Goal: Use online tool/utility: Utilize a website feature to perform a specific function

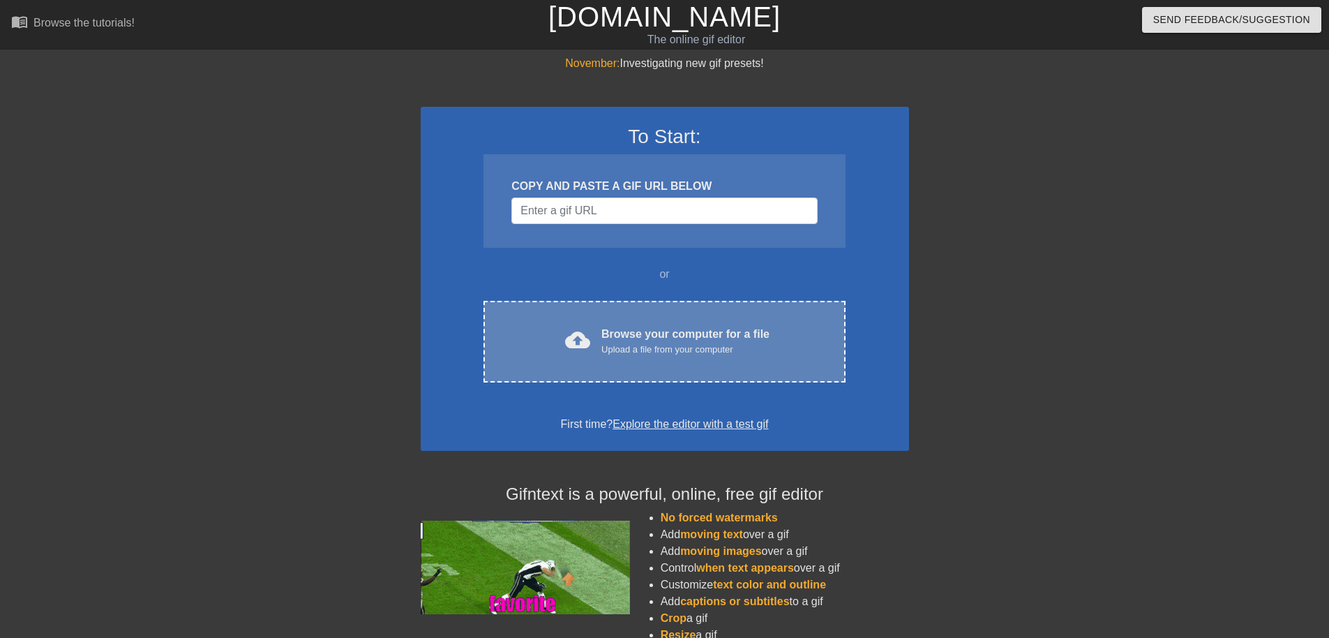
click at [615, 304] on div "cloud_upload Browse your computer for a file Upload a file from your computer C…" at bounding box center [664, 342] width 361 height 82
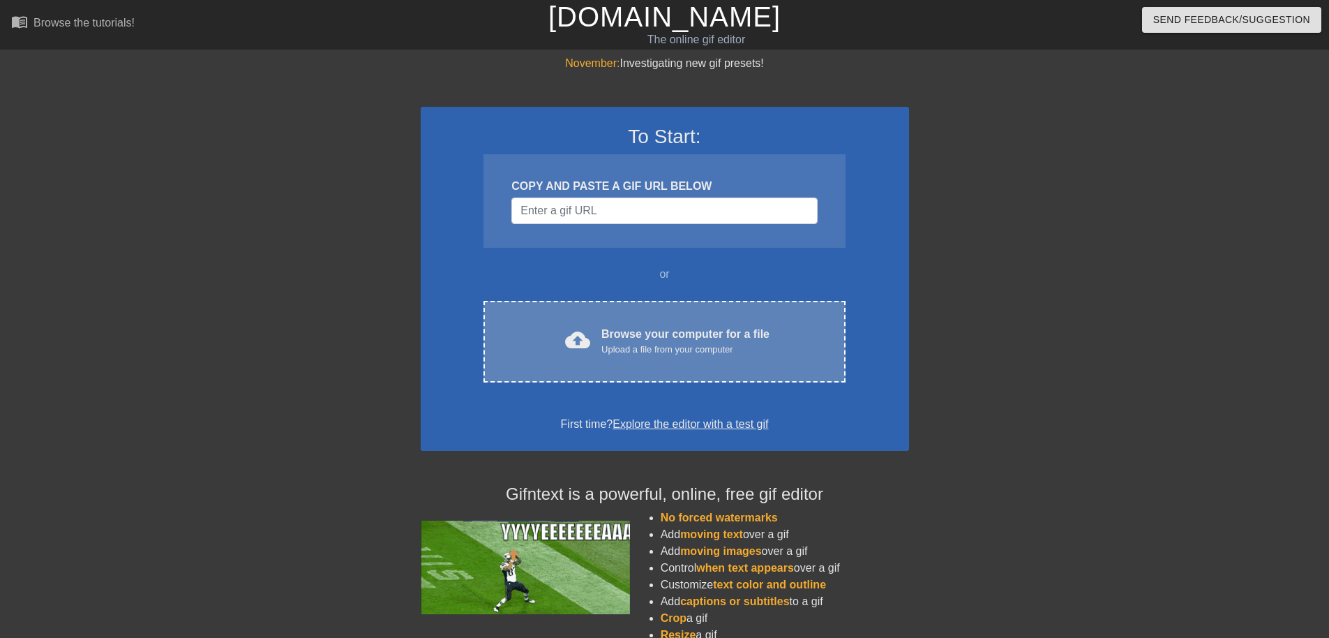
click at [625, 334] on div "Browse your computer for a file Upload a file from your computer" at bounding box center [685, 341] width 168 height 31
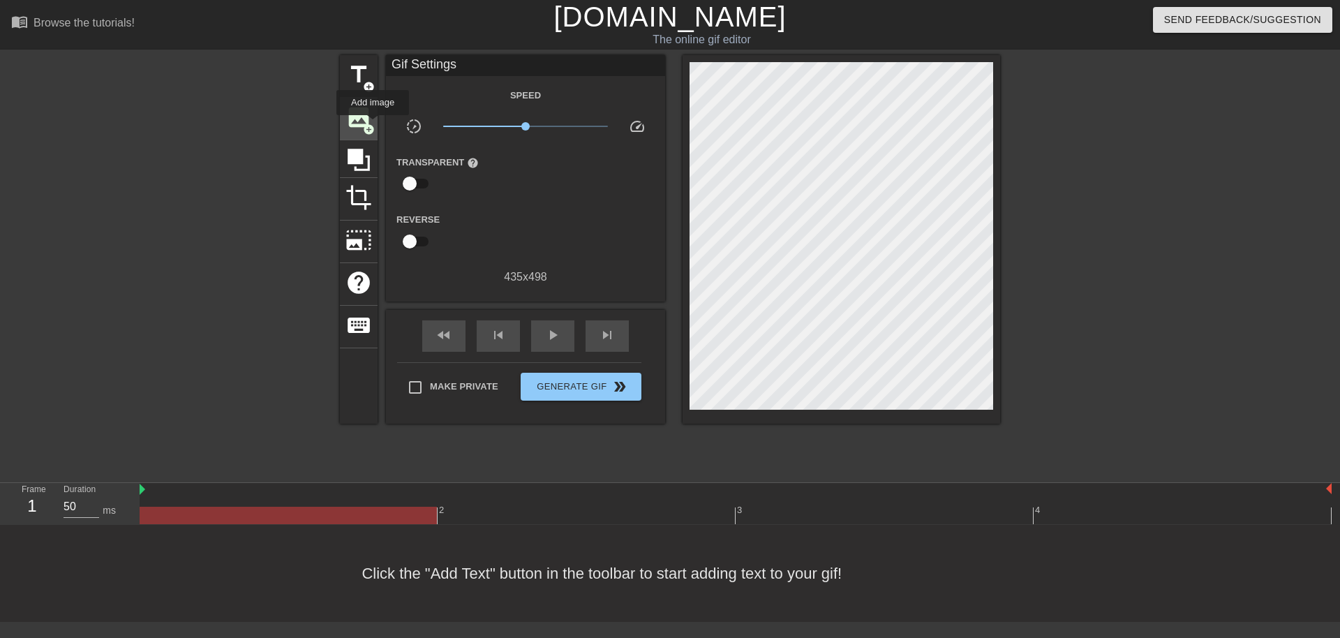
click at [373, 125] on span "add_circle" at bounding box center [369, 129] width 12 height 12
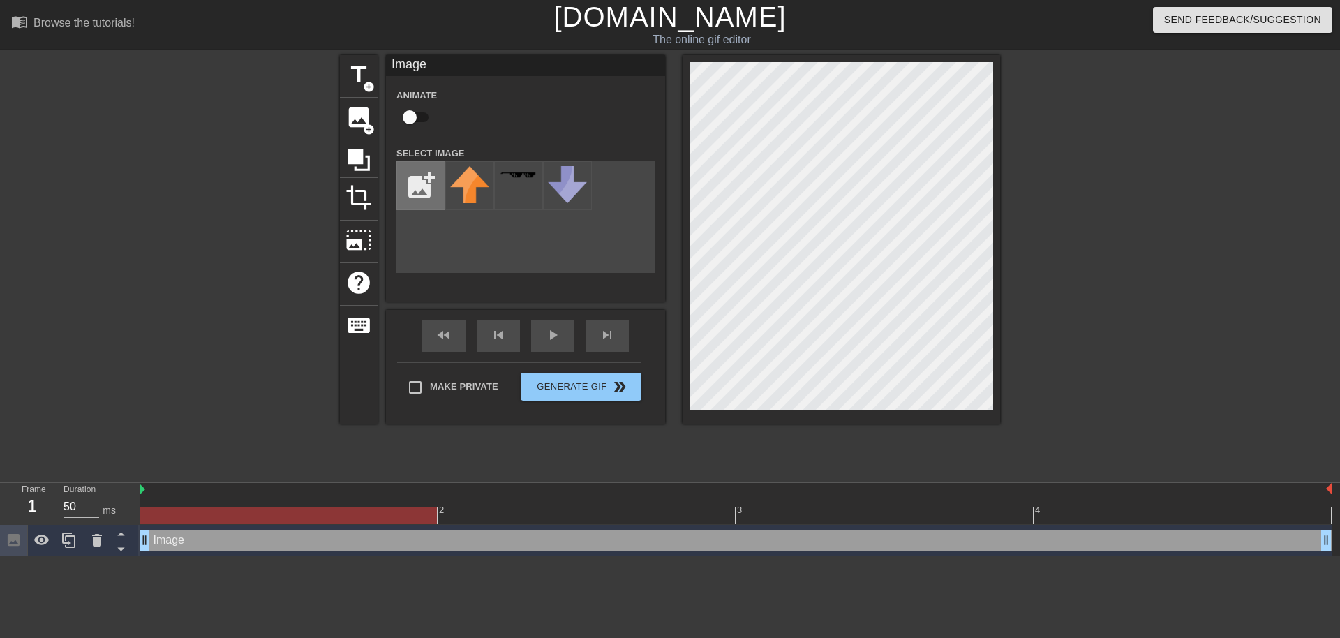
click at [431, 179] on input "file" at bounding box center [420, 185] width 47 height 47
click at [1324, 234] on div "title add_circle image add_circle crop photo_size_select_large help keyboard Im…" at bounding box center [670, 264] width 1340 height 419
click at [410, 194] on input "file" at bounding box center [420, 185] width 47 height 47
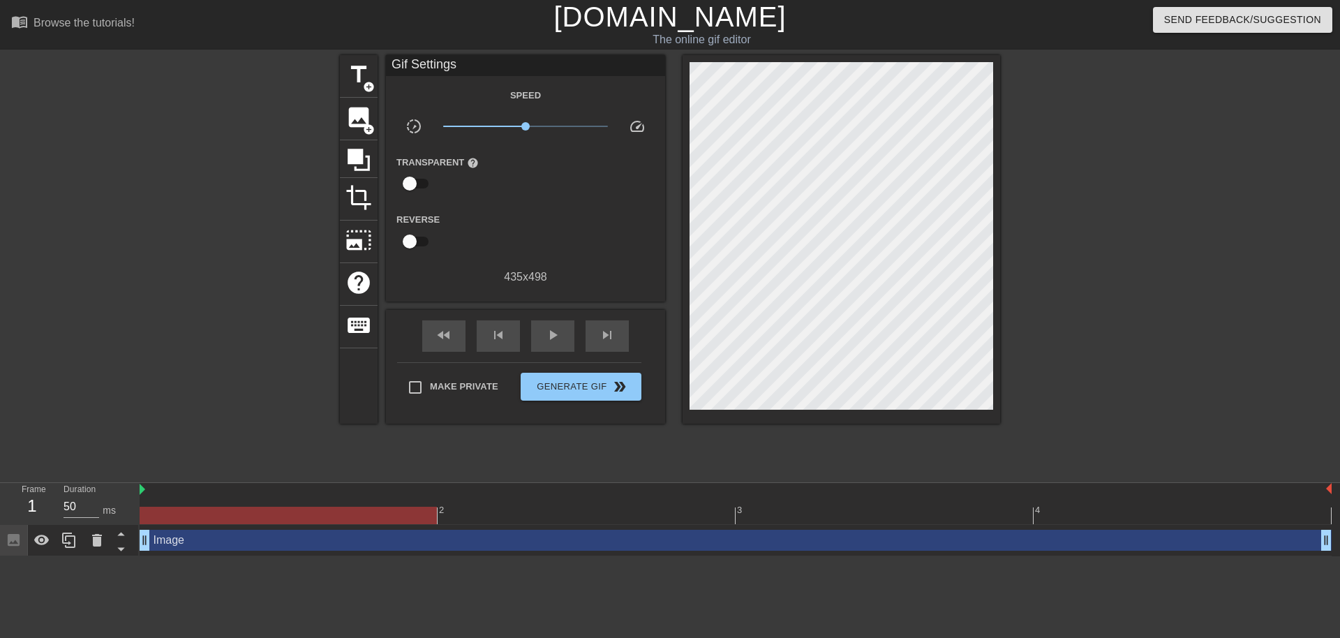
click at [110, 174] on div "title add_circle image add_circle crop photo_size_select_large help keyboard Gi…" at bounding box center [670, 264] width 1340 height 419
click at [361, 113] on span "image" at bounding box center [358, 117] width 27 height 27
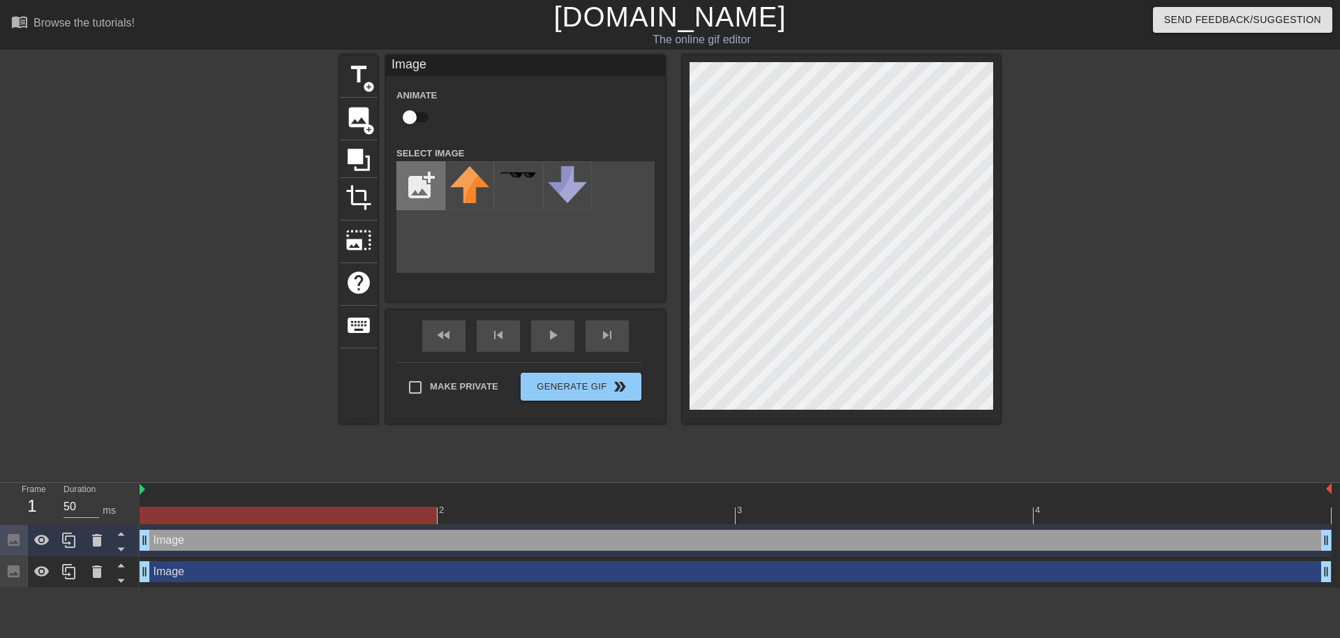
click at [428, 183] on input "file" at bounding box center [420, 185] width 47 height 47
type input "C:\fakepath\50457688448.png"
drag, startPoint x: 460, startPoint y: 179, endPoint x: 1144, endPoint y: 267, distance: 689.4
click at [1148, 266] on div "title add_circle image add_circle crop photo_size_select_large help keyboard Im…" at bounding box center [670, 264] width 1340 height 419
click at [456, 199] on img at bounding box center [469, 189] width 39 height 47
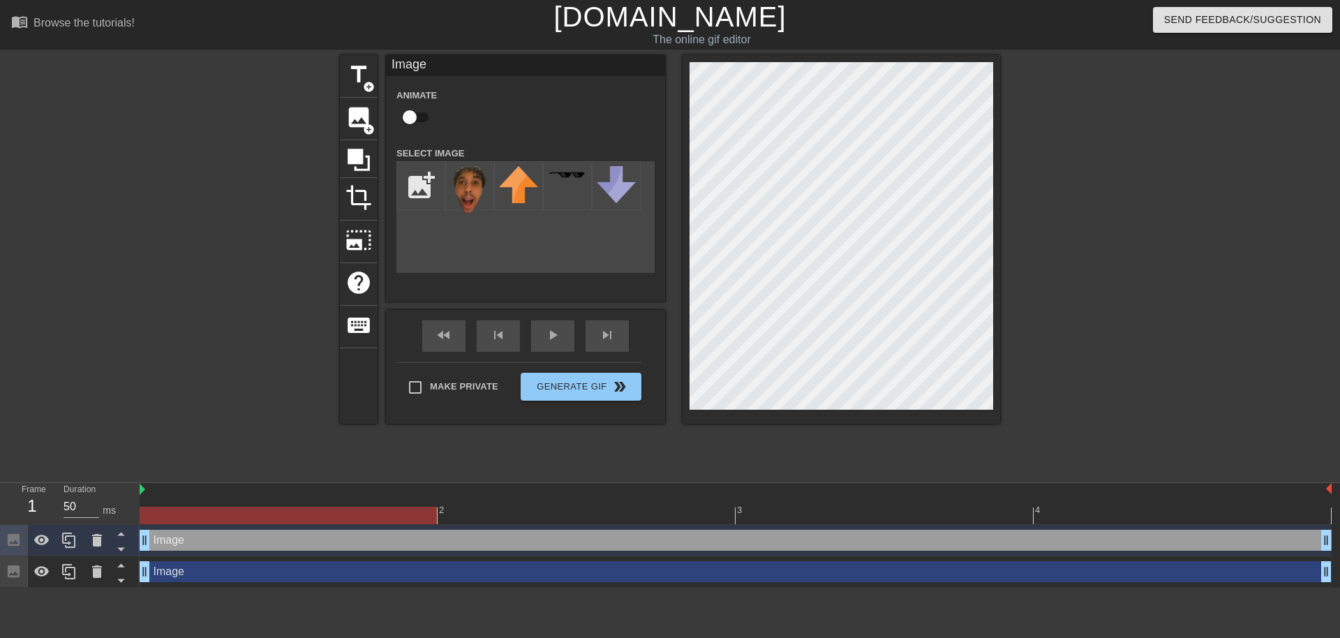
click at [903, 232] on div "title add_circle image add_circle crop photo_size_select_large help keyboard Im…" at bounding box center [670, 239] width 660 height 368
click at [477, 190] on img at bounding box center [469, 189] width 39 height 47
drag, startPoint x: 477, startPoint y: 190, endPoint x: 484, endPoint y: 137, distance: 52.9
click at [484, 137] on div "Animate Select Image add_photo_alternate" at bounding box center [525, 180] width 258 height 186
click at [472, 198] on img at bounding box center [469, 189] width 39 height 47
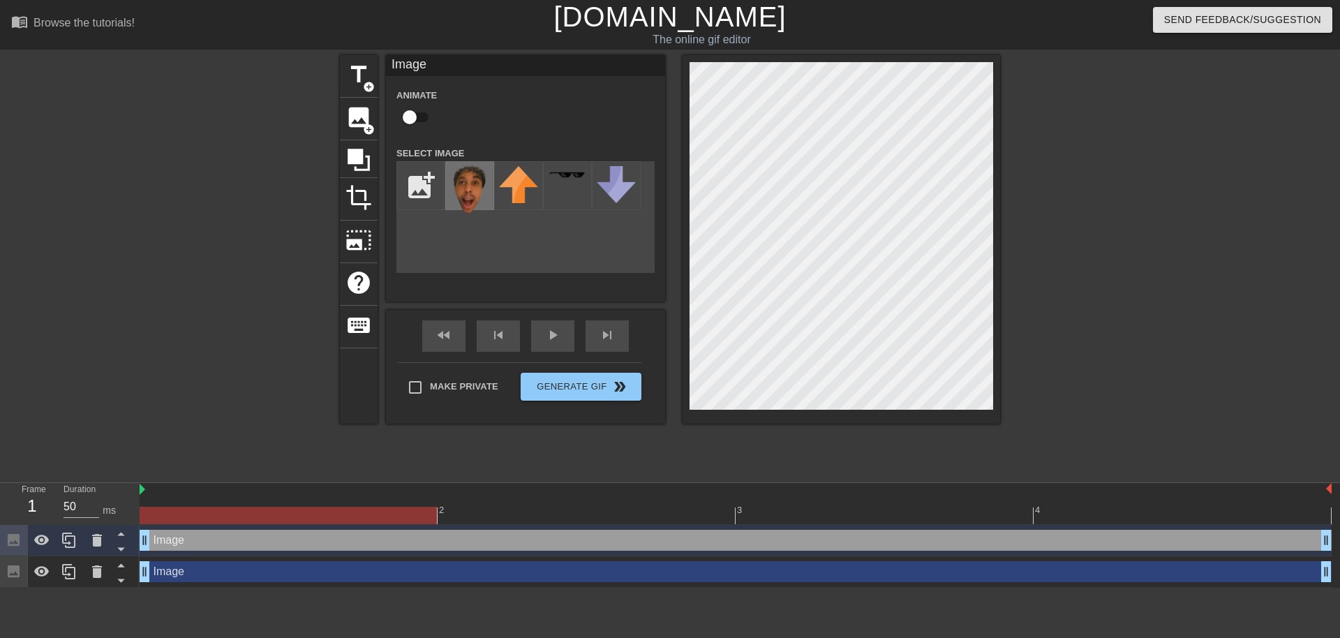
click at [470, 197] on img at bounding box center [469, 189] width 39 height 47
click at [560, 338] on span "play_arrow" at bounding box center [552, 335] width 17 height 17
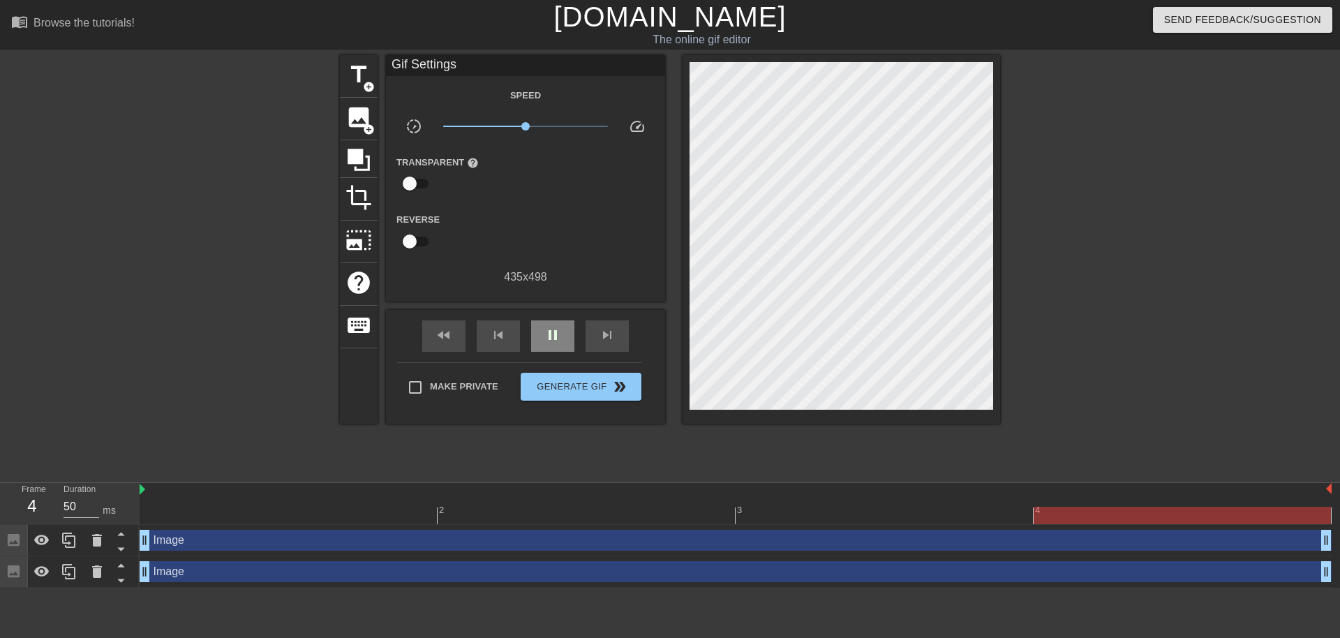
click at [546, 328] on span "pause" at bounding box center [552, 335] width 17 height 17
click at [348, 109] on span "image" at bounding box center [358, 117] width 27 height 27
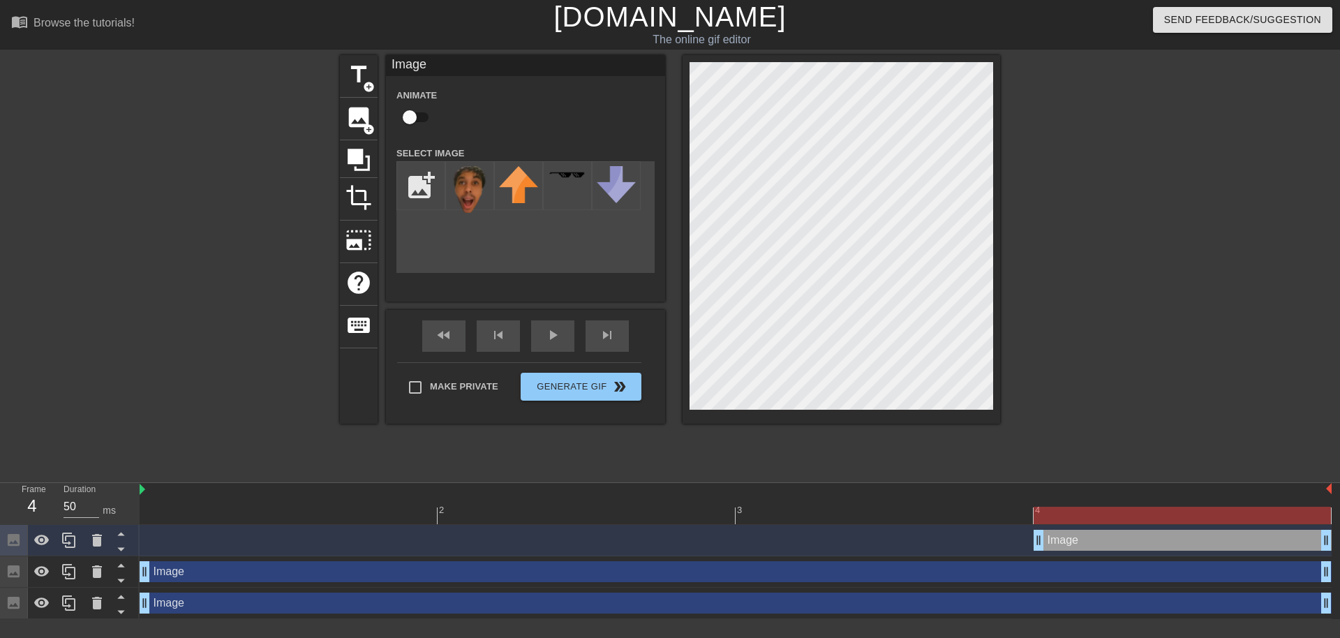
drag, startPoint x: 512, startPoint y: 177, endPoint x: 1181, endPoint y: 210, distance: 669.9
click at [1198, 216] on div "title add_circle image add_circle crop photo_size_select_large help keyboard Im…" at bounding box center [670, 264] width 1340 height 419
click at [855, 163] on div "title add_circle image add_circle crop photo_size_select_large help keyboard Im…" at bounding box center [670, 239] width 660 height 368
click at [839, 162] on div "title add_circle image add_circle crop photo_size_select_large help keyboard Im…" at bounding box center [670, 239] width 660 height 368
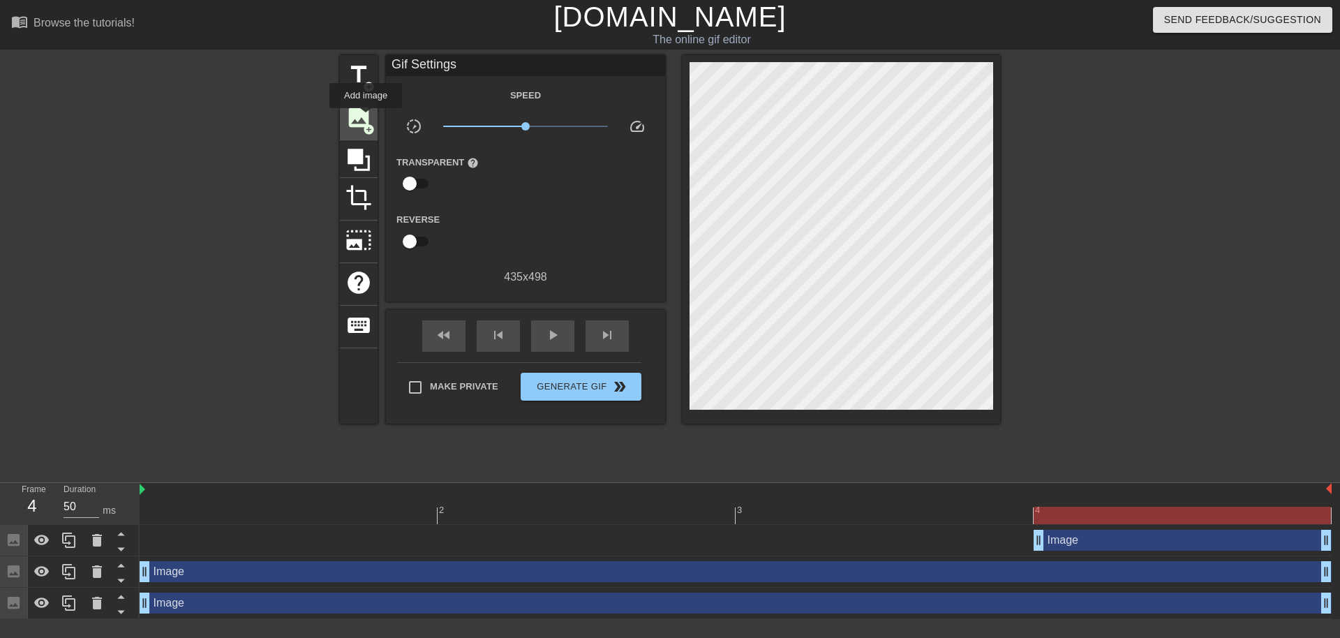
click at [366, 118] on span "image" at bounding box center [358, 117] width 27 height 27
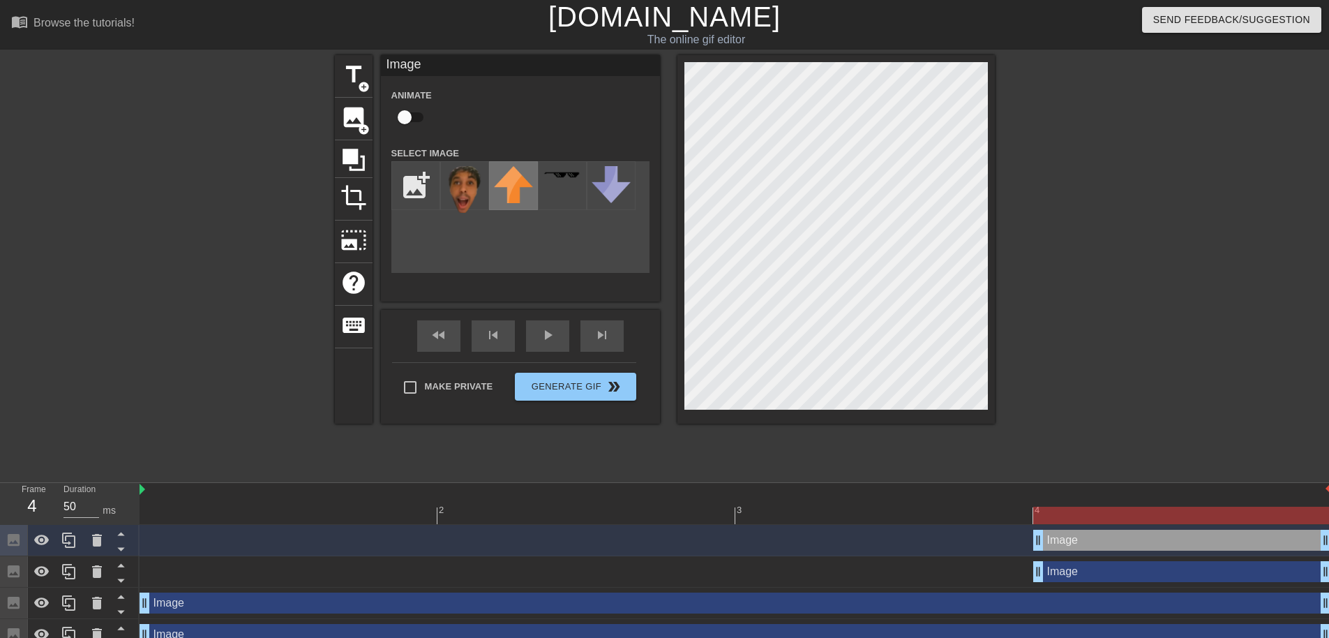
click at [515, 178] on img at bounding box center [513, 184] width 39 height 37
drag, startPoint x: 515, startPoint y: 178, endPoint x: 547, endPoint y: 186, distance: 33.2
click at [535, 184] on div at bounding box center [513, 185] width 49 height 49
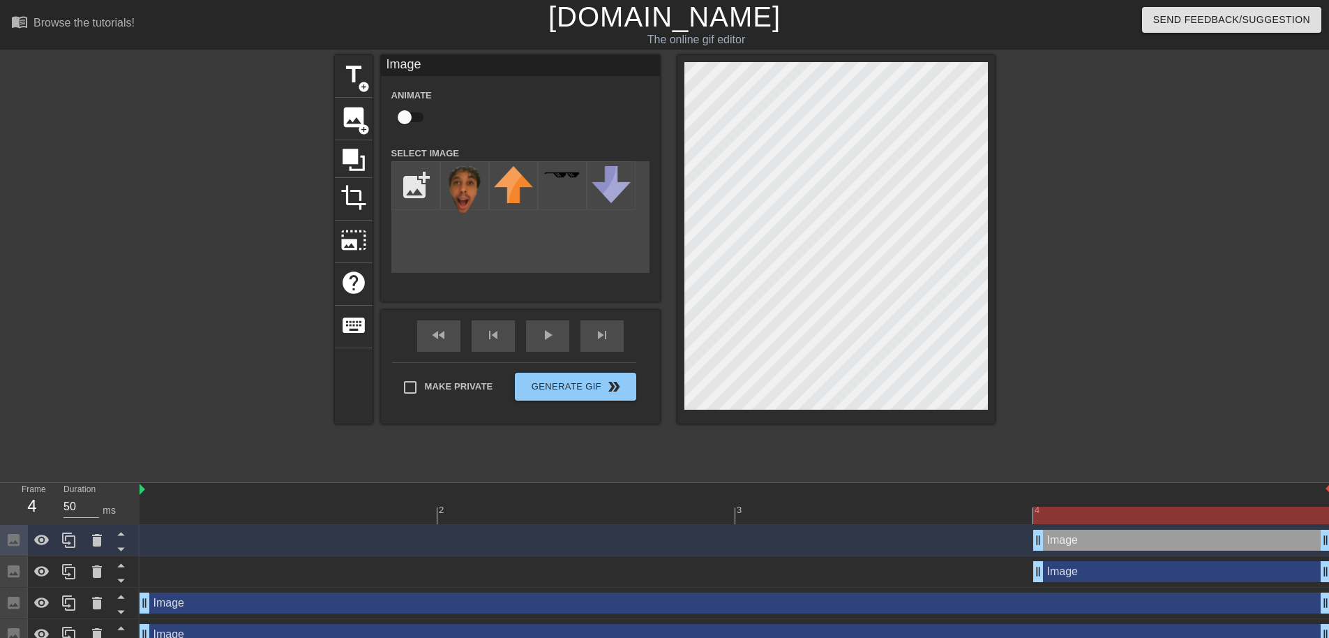
click at [1104, 167] on div "title add_circle image add_circle crop photo_size_select_large help keyboard Im…" at bounding box center [664, 264] width 1329 height 419
click at [462, 177] on img at bounding box center [464, 189] width 39 height 47
click at [462, 183] on img at bounding box center [464, 189] width 39 height 47
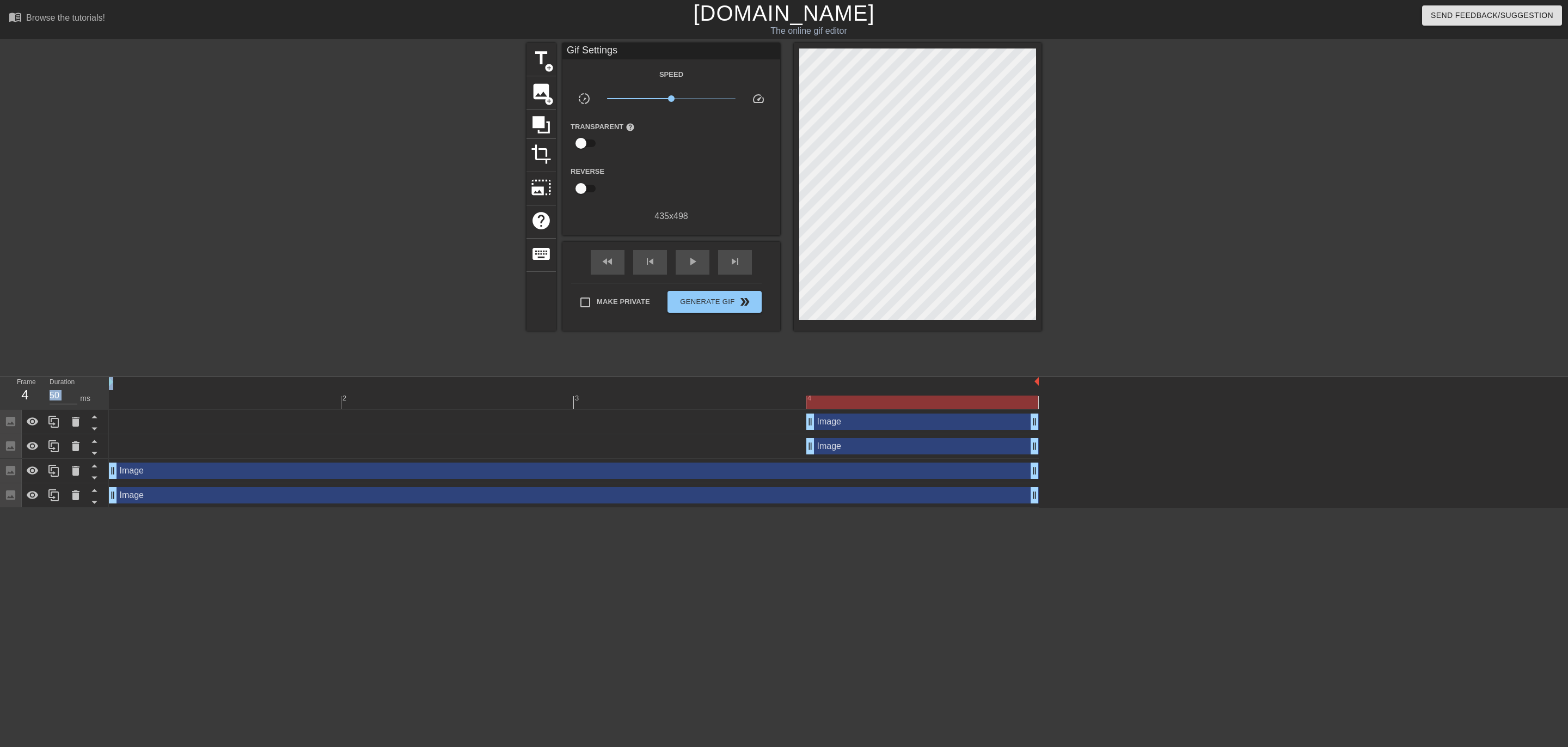
click at [955, 251] on div "title add_circle image add_circle crop photo_size_select_large help keyboard Gi…" at bounding box center [784, 206] width 1568 height 327
drag, startPoint x: 1040, startPoint y: 175, endPoint x: 1097, endPoint y: 340, distance: 174.6
click at [1036, 336] on div "title add_circle image add_circle crop photo_size_select_large help keyboard Gi…" at bounding box center [784, 206] width 1568 height 327
click at [534, 100] on span "image" at bounding box center [541, 91] width 21 height 21
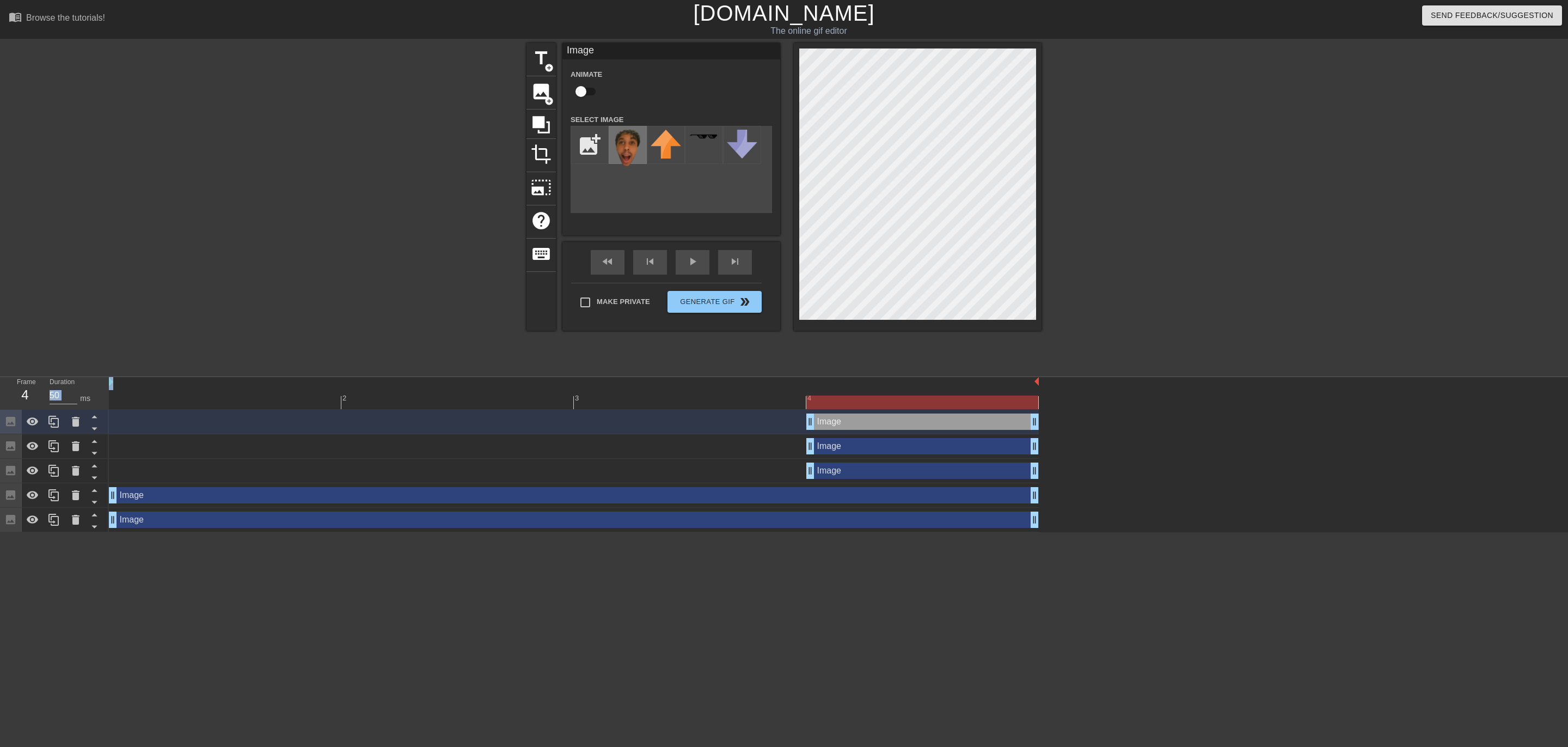
click at [629, 154] on img at bounding box center [628, 148] width 30 height 37
click at [1036, 112] on div "title add_circle image add_circle crop photo_size_select_large help keyboard Im…" at bounding box center [784, 206] width 1568 height 327
click at [1036, 134] on div "title add_circle image add_circle crop photo_size_select_large help keyboard Im…" at bounding box center [784, 206] width 1568 height 327
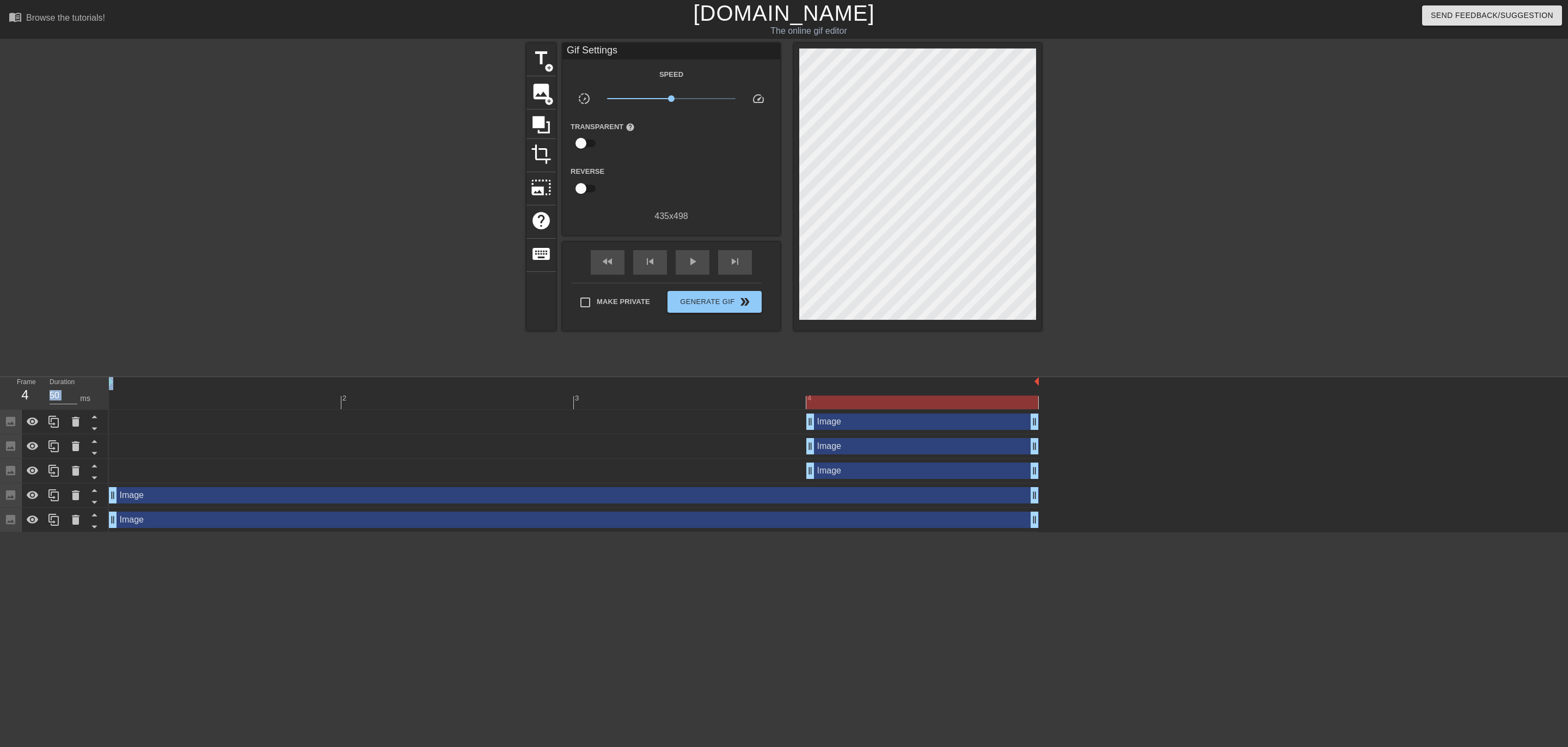
drag, startPoint x: 1046, startPoint y: 190, endPoint x: 1087, endPoint y: 206, distance: 44.0
click at [1036, 206] on div "title add_circle image add_circle crop photo_size_select_large help keyboard Gi…" at bounding box center [784, 206] width 1568 height 327
click at [1034, 180] on div "title add_circle image add_circle crop photo_size_select_large help keyboard Gi…" at bounding box center [784, 206] width 1568 height 327
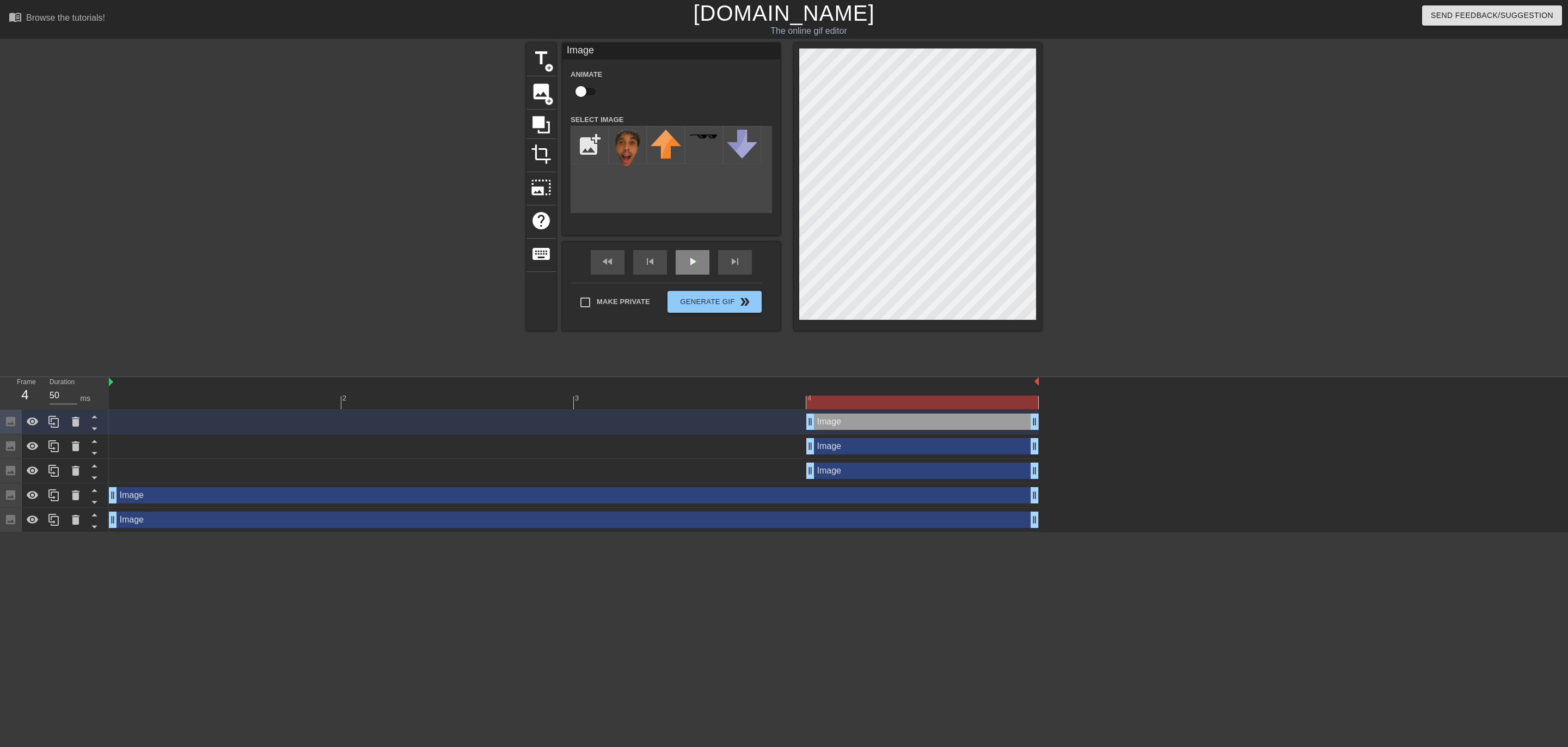
click at [686, 255] on span "play_arrow" at bounding box center [692, 261] width 13 height 13
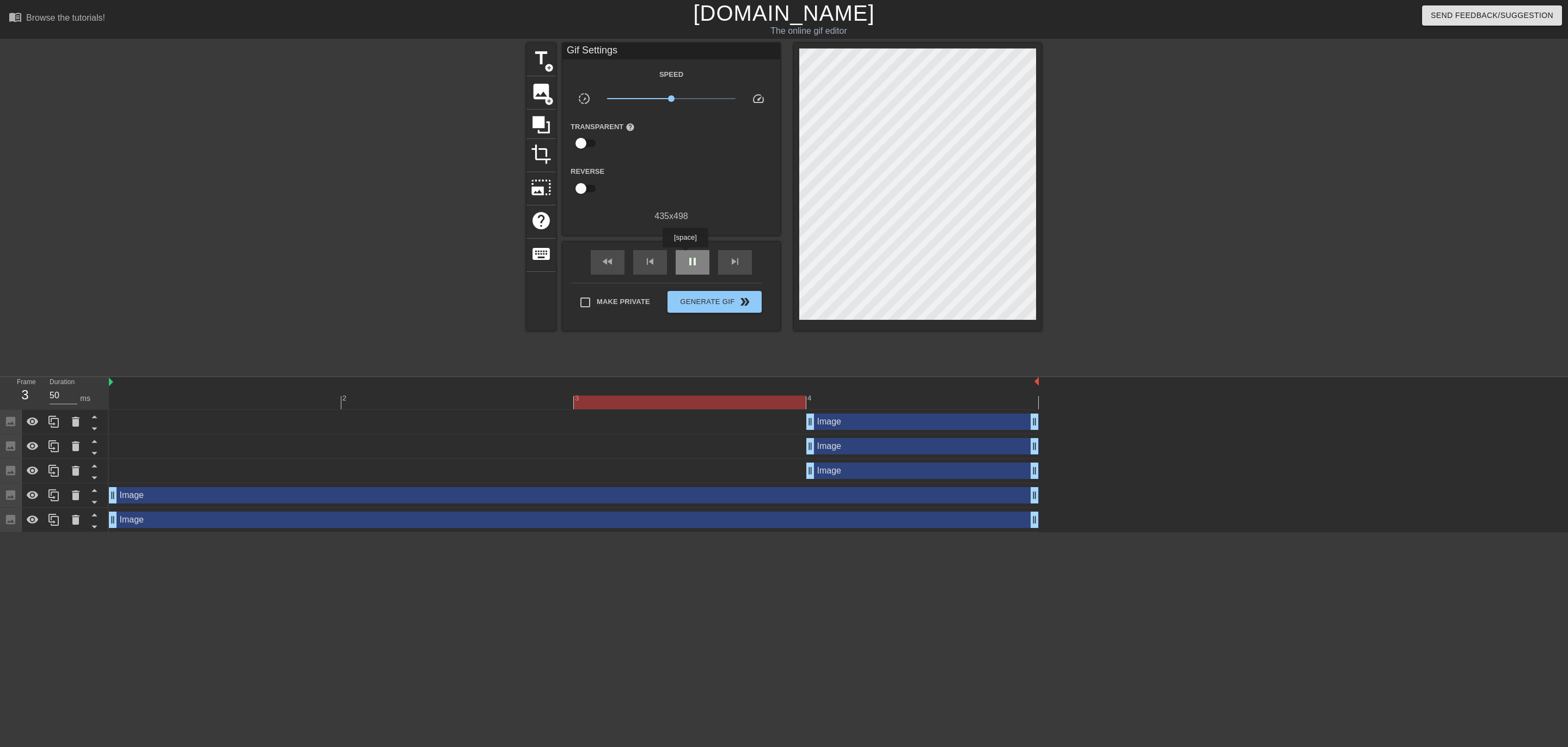
click at [686, 255] on span "pause" at bounding box center [692, 261] width 13 height 13
click at [539, 86] on span "image" at bounding box center [541, 91] width 21 height 21
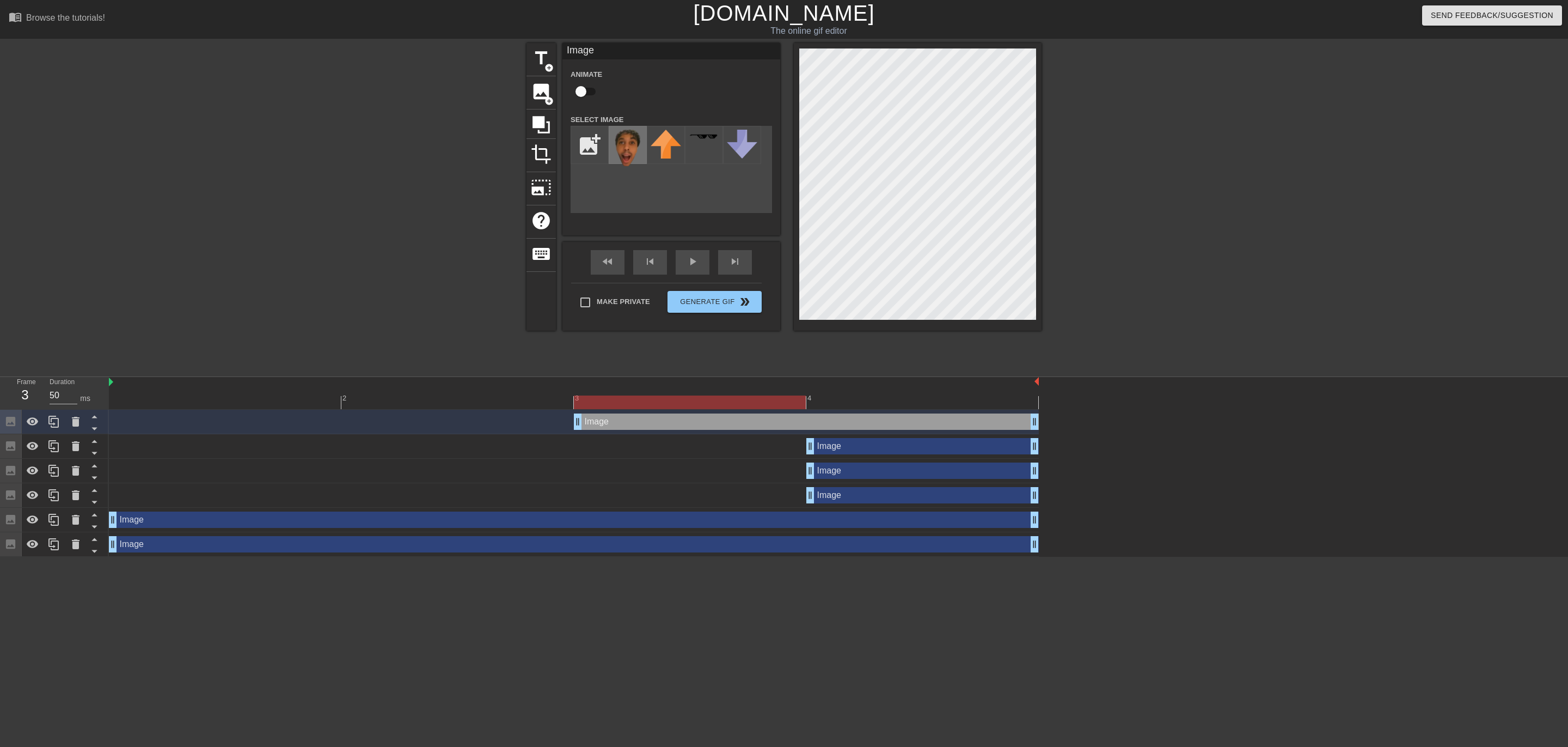
click at [631, 141] on img at bounding box center [628, 148] width 30 height 37
click at [578, 92] on input "checkbox" at bounding box center [581, 91] width 62 height 21
checkbox input "true"
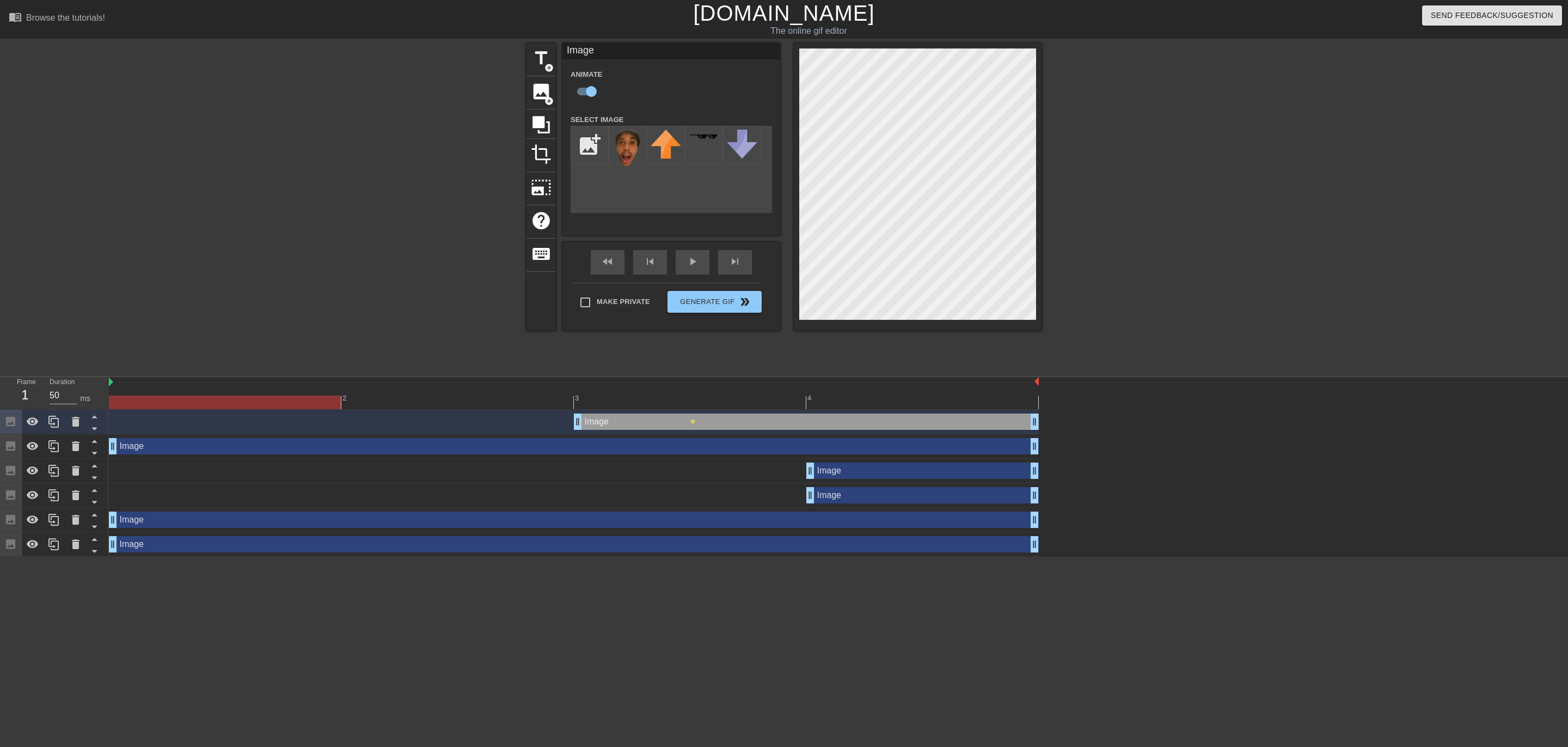
drag, startPoint x: 809, startPoint y: 443, endPoint x: 159, endPoint y: 425, distance: 650.2
click at [159, 425] on div "Image drag_handle drag_handle lens Image drag_handle drag_handle Image drag_han…" at bounding box center [839, 483] width 1460 height 147
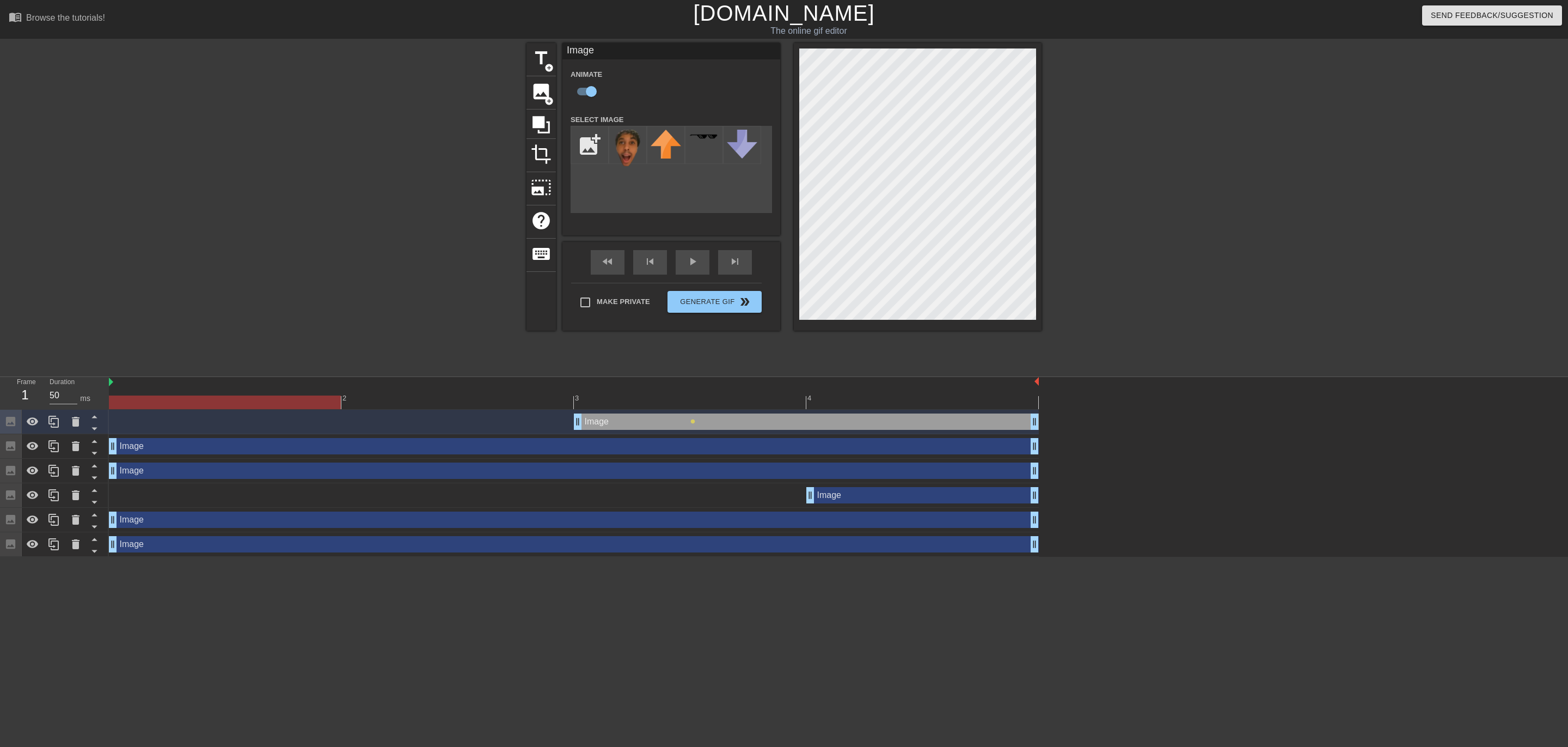
drag, startPoint x: 810, startPoint y: 469, endPoint x: 194, endPoint y: 460, distance: 616.1
click at [194, 460] on div "Image drag_handle drag_handle" at bounding box center [574, 470] width 930 height 24
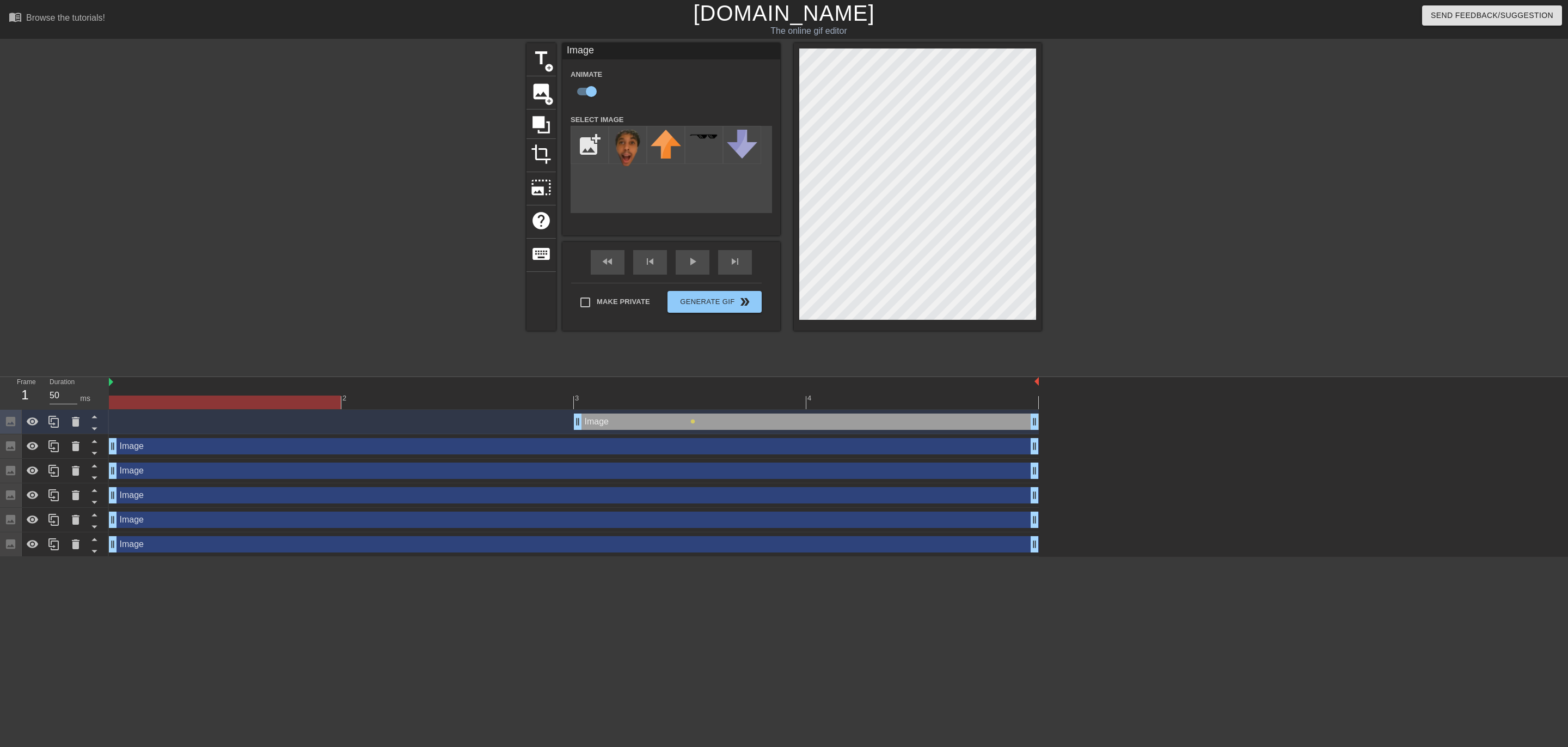
drag, startPoint x: 812, startPoint y: 493, endPoint x: 155, endPoint y: 463, distance: 657.7
click at [155, 463] on div "Image drag_handle drag_handle lens Image drag_handle drag_handle Image drag_han…" at bounding box center [839, 483] width 1460 height 147
click at [696, 255] on span "play_arrow" at bounding box center [692, 261] width 13 height 13
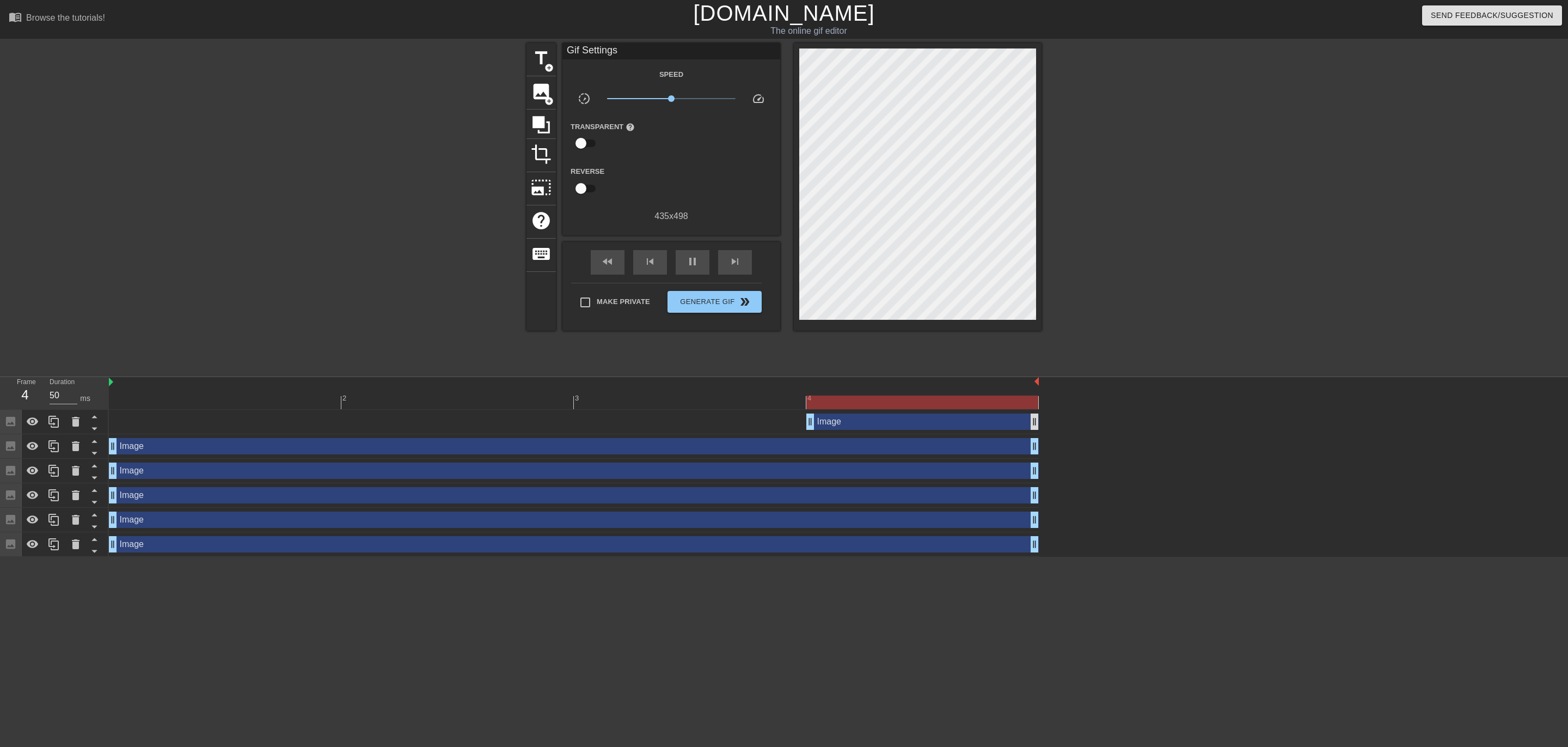
drag, startPoint x: 577, startPoint y: 424, endPoint x: 1029, endPoint y: 417, distance: 452.1
drag, startPoint x: 976, startPoint y: 414, endPoint x: 943, endPoint y: 425, distance: 34.8
drag, startPoint x: 943, startPoint y: 425, endPoint x: 908, endPoint y: 424, distance: 35.0
click at [908, 424] on div "Image drag_handle drag_handle" at bounding box center [923, 422] width 233 height 16
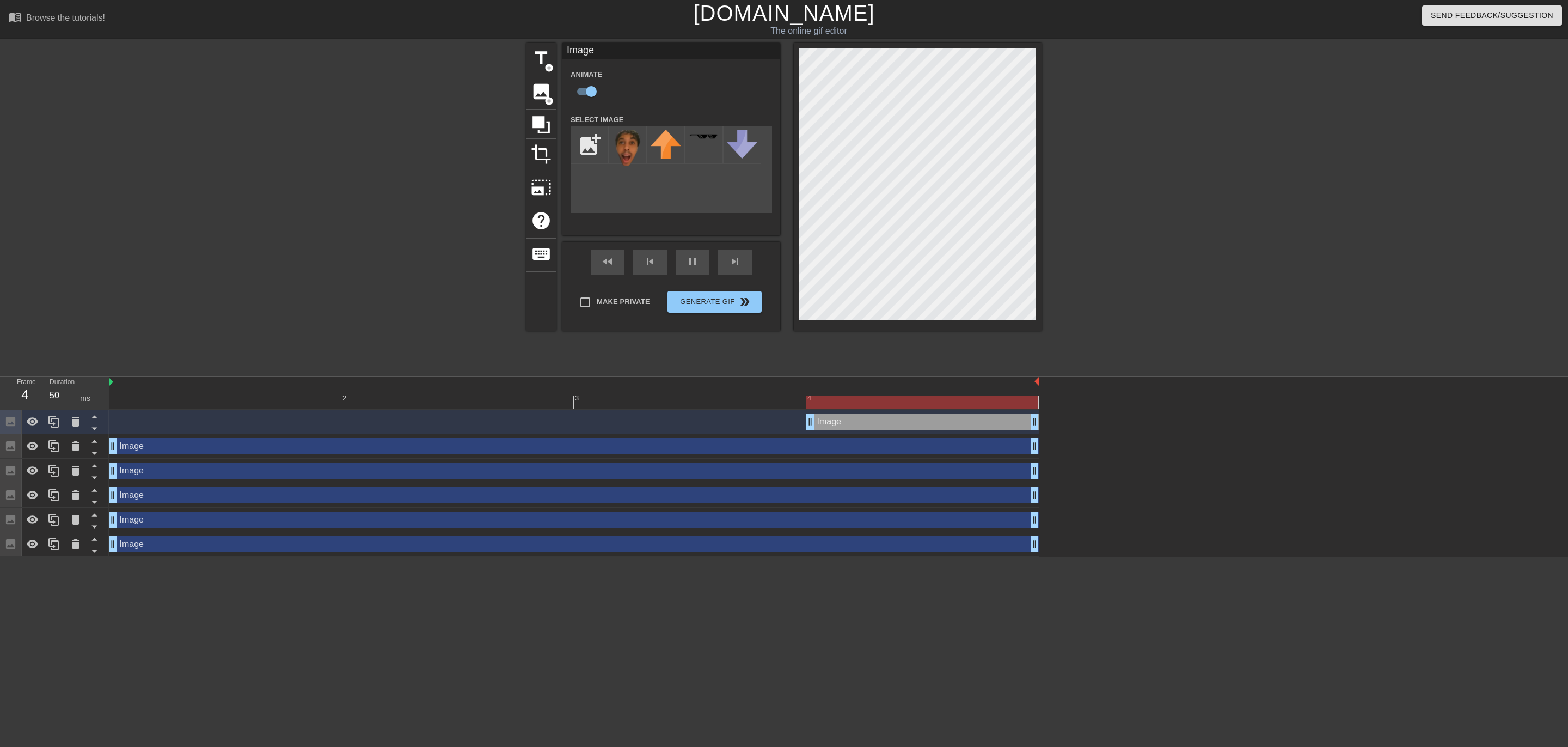
click at [908, 424] on div "Image drag_handle drag_handle" at bounding box center [923, 422] width 233 height 16
click at [1036, 181] on div "title add_circle image add_circle crop photo_size_select_large help keyboard Im…" at bounding box center [784, 206] width 1568 height 327
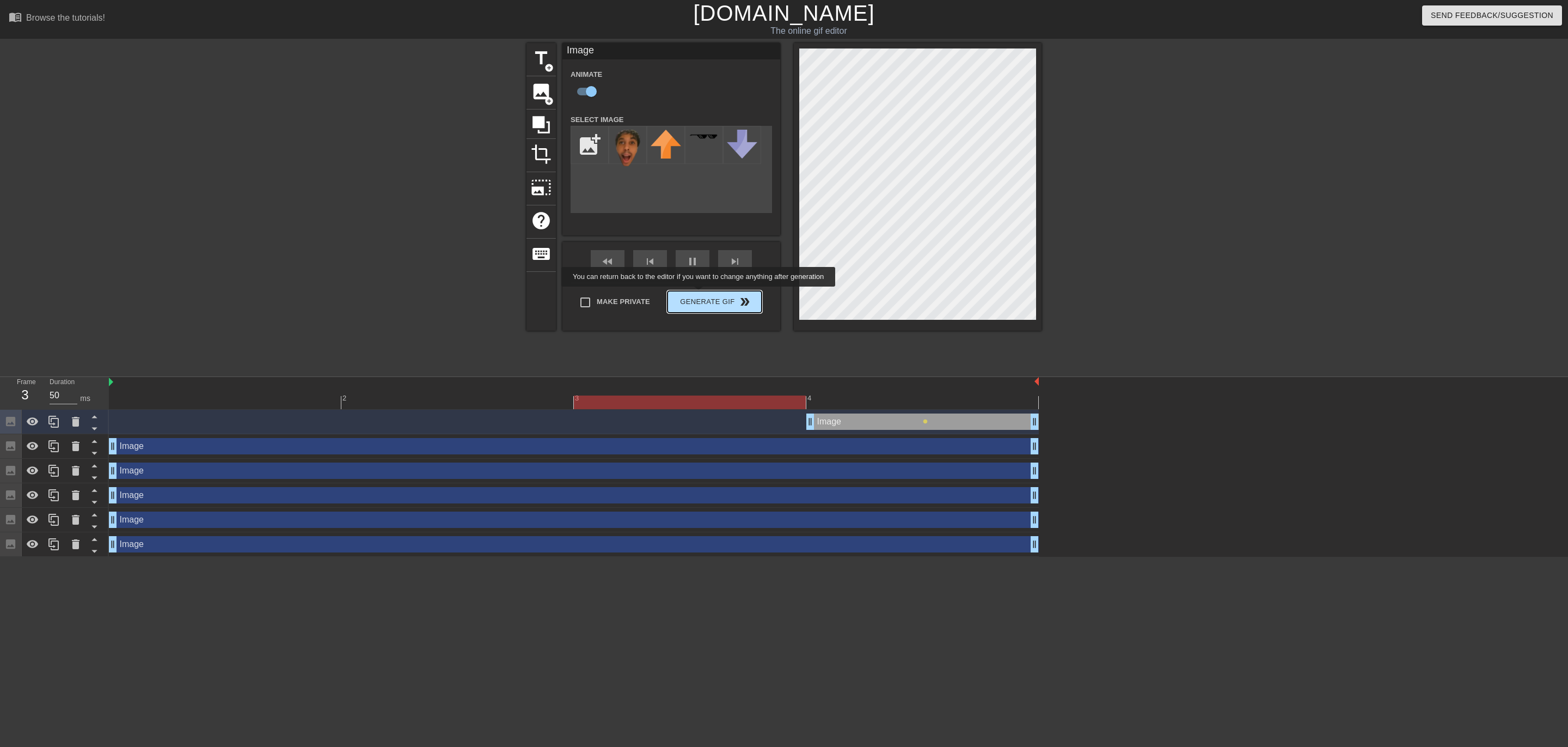
click at [700, 295] on span "Generate Gif double_arrow" at bounding box center [715, 301] width 86 height 13
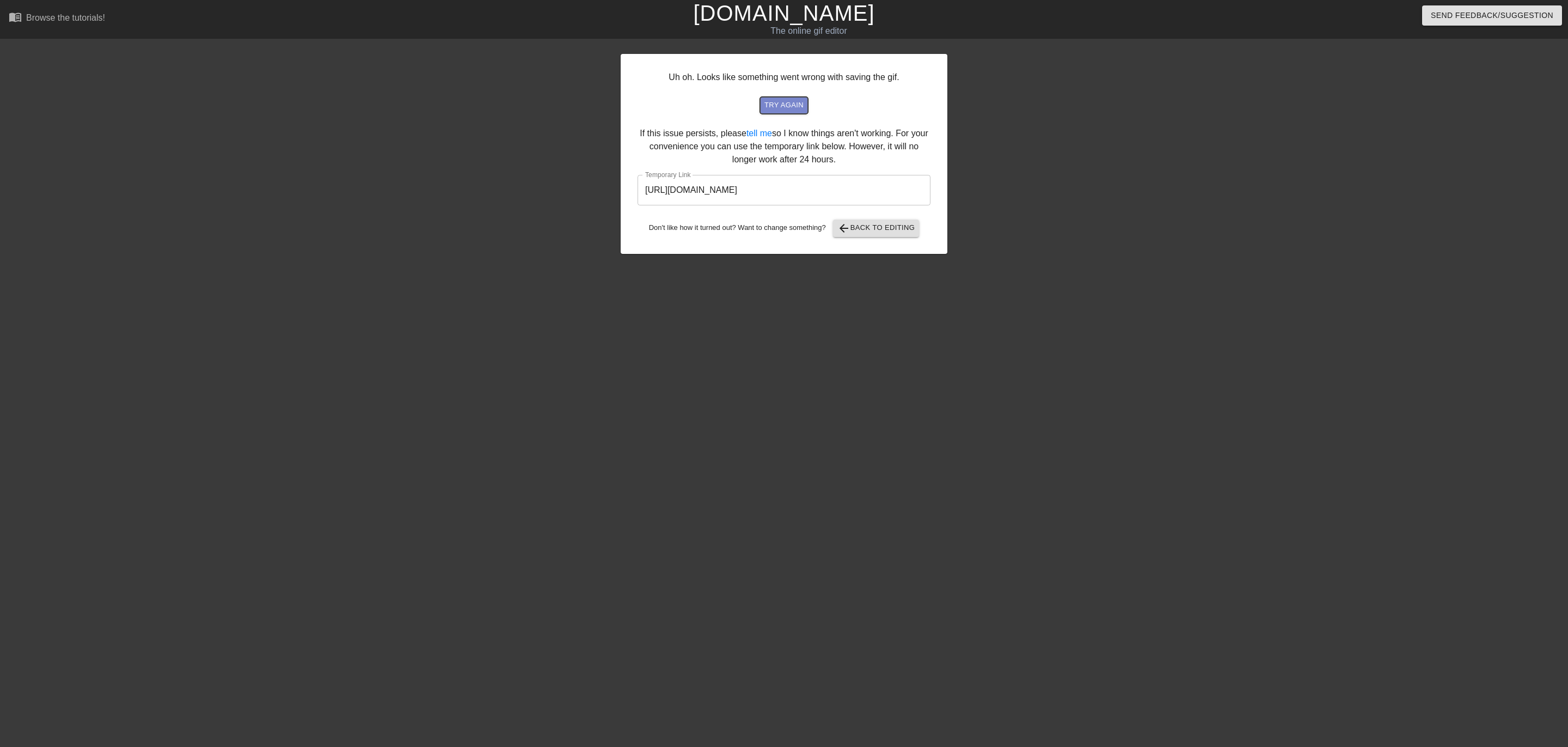
click at [791, 104] on span "try again" at bounding box center [784, 105] width 39 height 12
